Goal: Find specific page/section: Find specific page/section

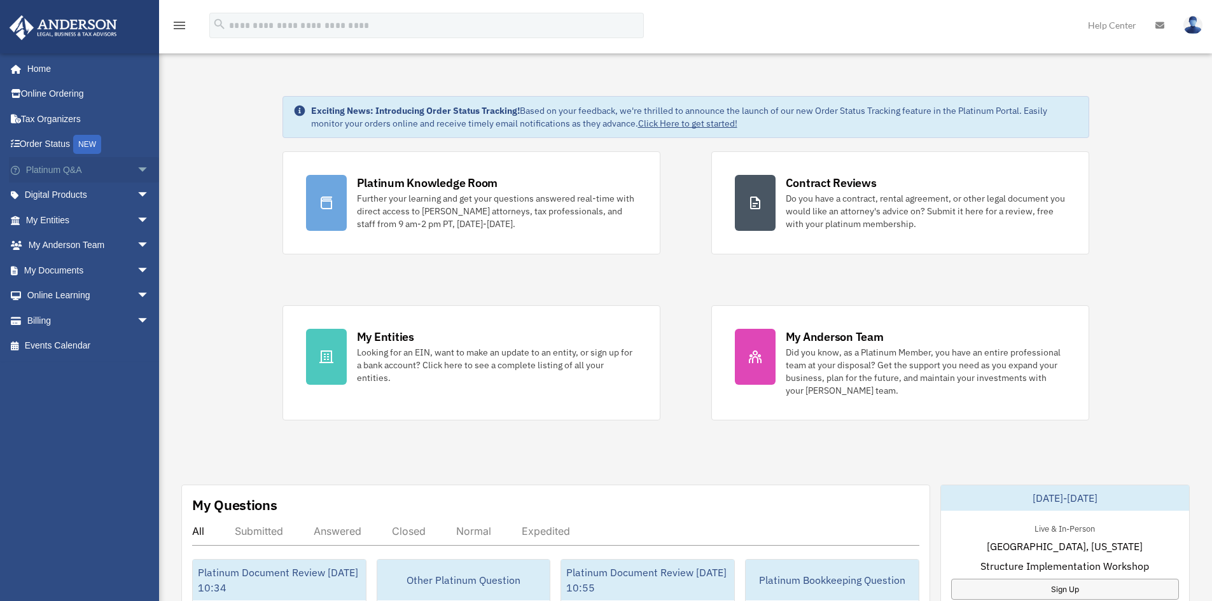
drag, startPoint x: 137, startPoint y: 167, endPoint x: 132, endPoint y: 177, distance: 11.1
click at [137, 167] on span "arrow_drop_down" at bounding box center [149, 170] width 25 height 26
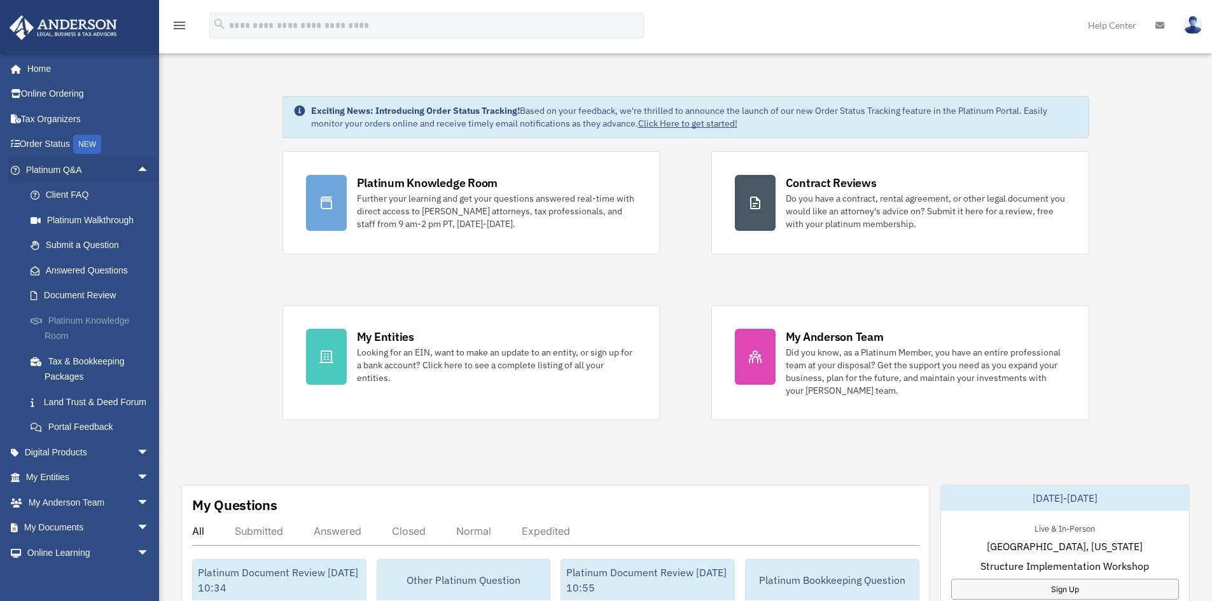
click at [71, 312] on link "Platinum Knowledge Room" at bounding box center [93, 328] width 151 height 41
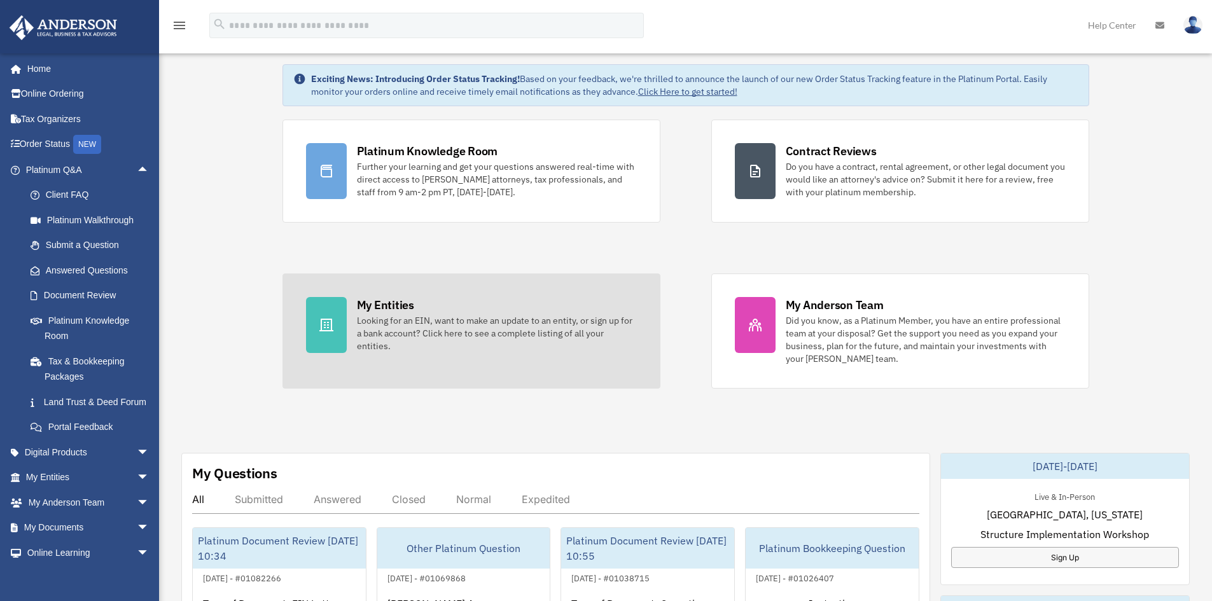
scroll to position [64, 0]
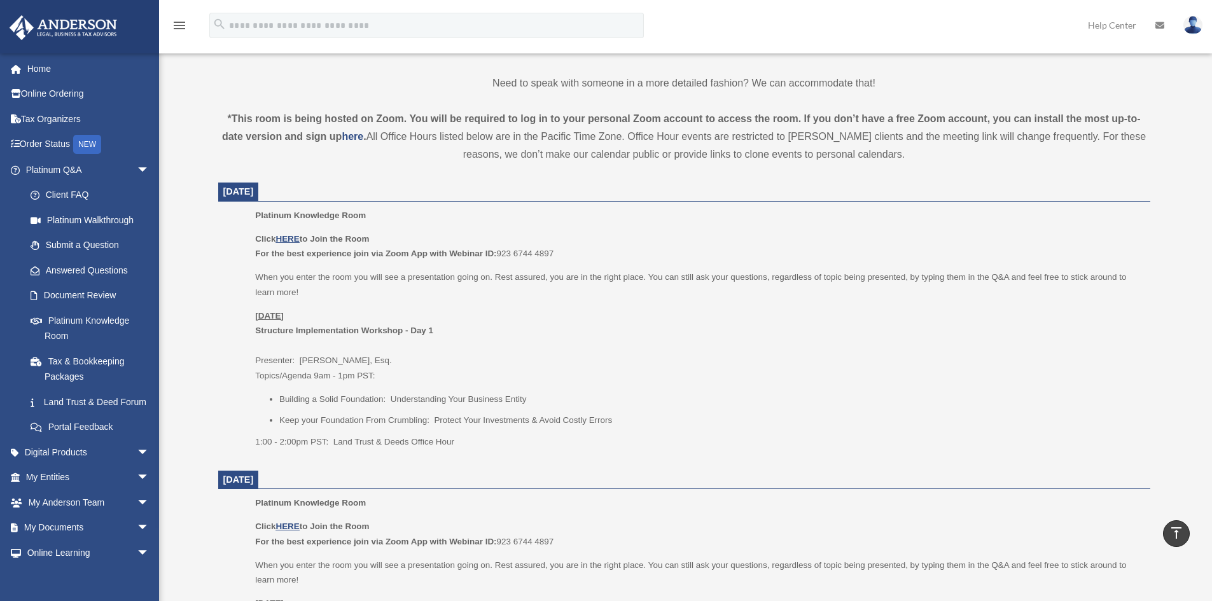
scroll to position [382, 0]
click at [1193, 19] on img at bounding box center [1192, 25] width 19 height 18
click at [1196, 25] on img at bounding box center [1192, 25] width 19 height 18
click at [1194, 24] on img at bounding box center [1192, 25] width 19 height 18
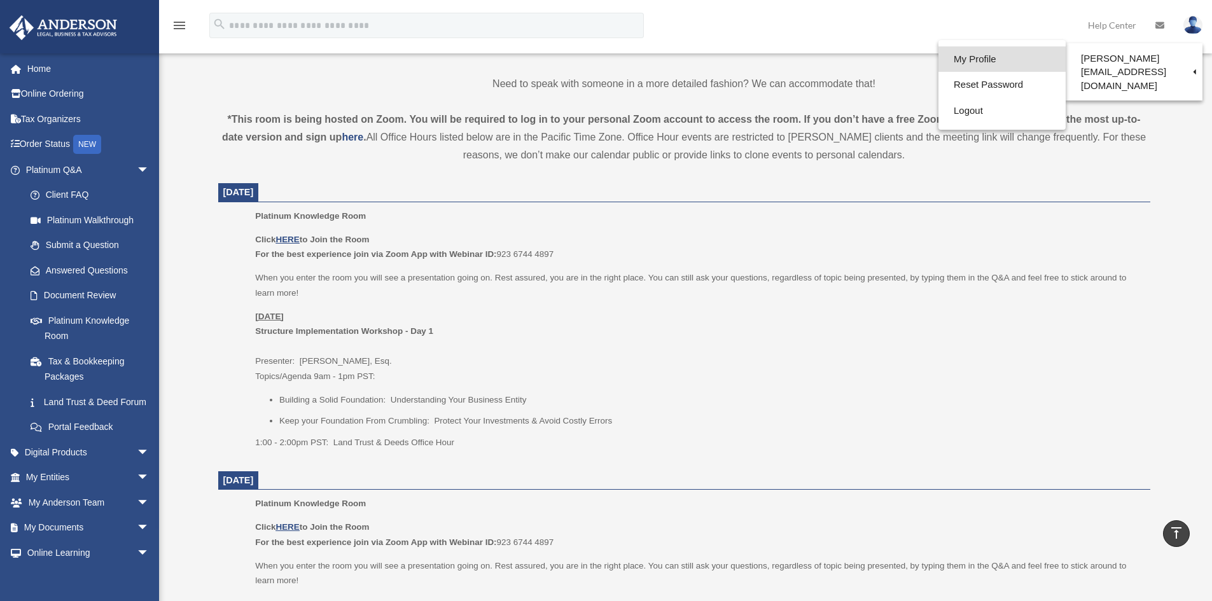
click at [1006, 53] on link "My Profile" at bounding box center [1001, 59] width 127 height 26
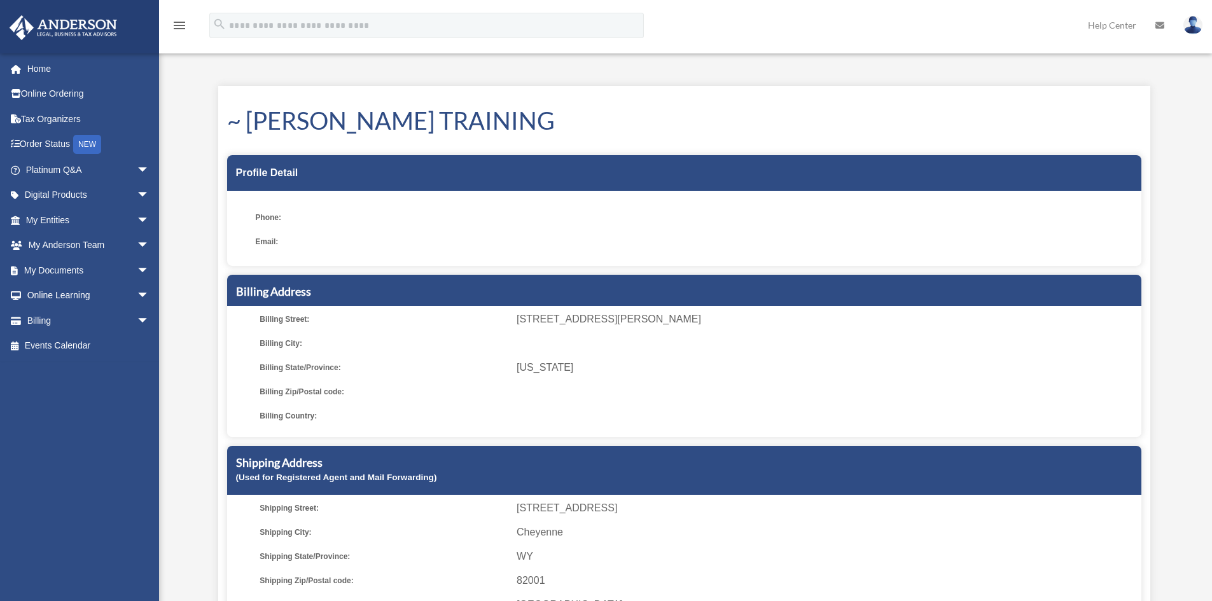
click at [1191, 31] on img at bounding box center [1192, 25] width 19 height 18
click at [137, 167] on span "arrow_drop_down" at bounding box center [149, 170] width 25 height 26
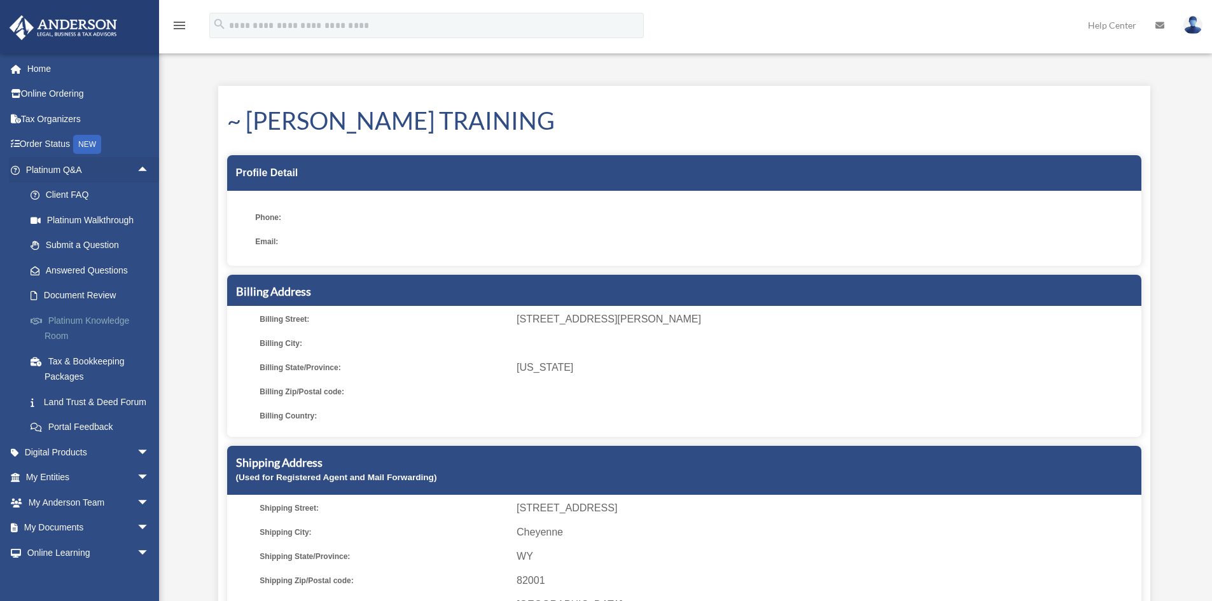
click at [111, 318] on link "Platinum Knowledge Room" at bounding box center [93, 328] width 151 height 41
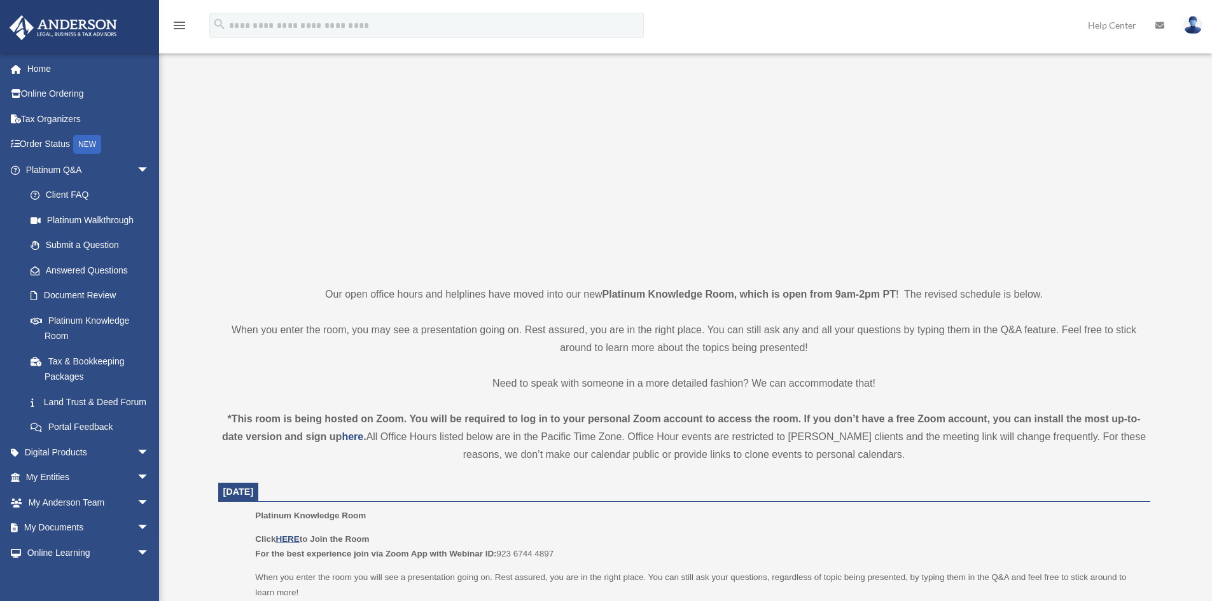
scroll to position [318, 0]
